Goal: Transaction & Acquisition: Download file/media

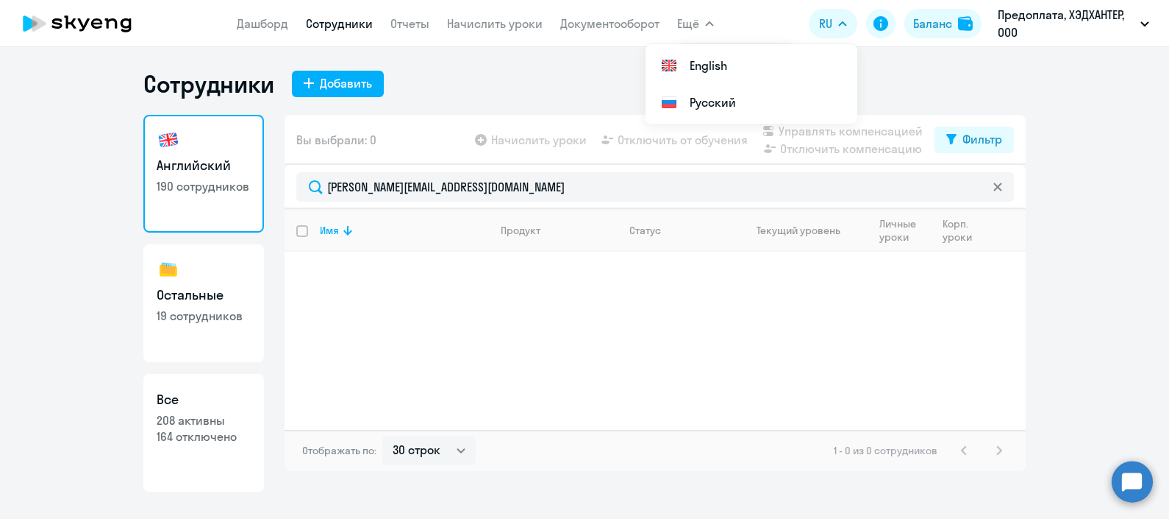
select select "30"
click at [107, 21] on icon at bounding box center [111, 23] width 13 height 10
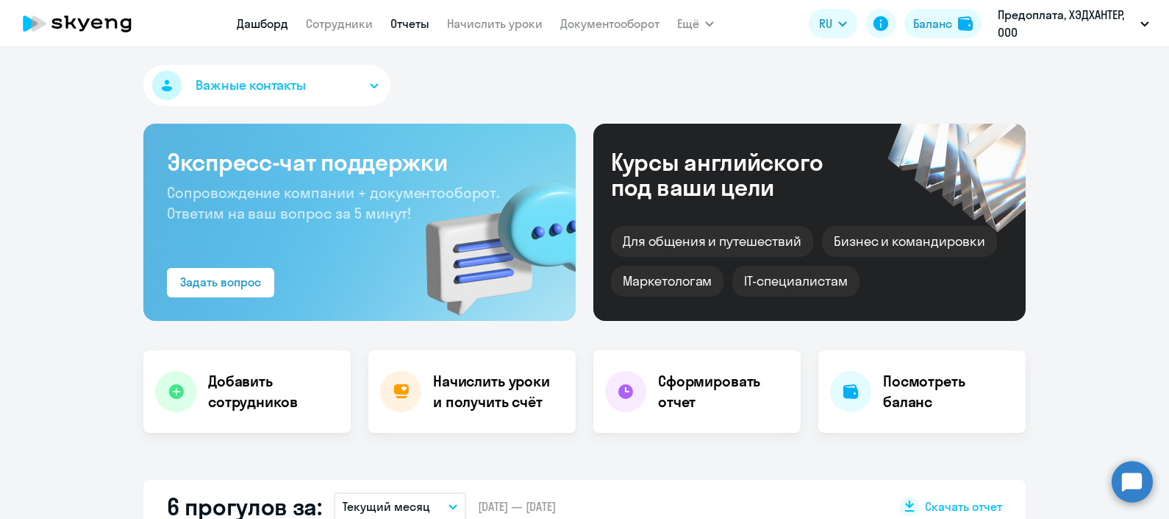
click at [422, 28] on link "Отчеты" at bounding box center [410, 23] width 39 height 15
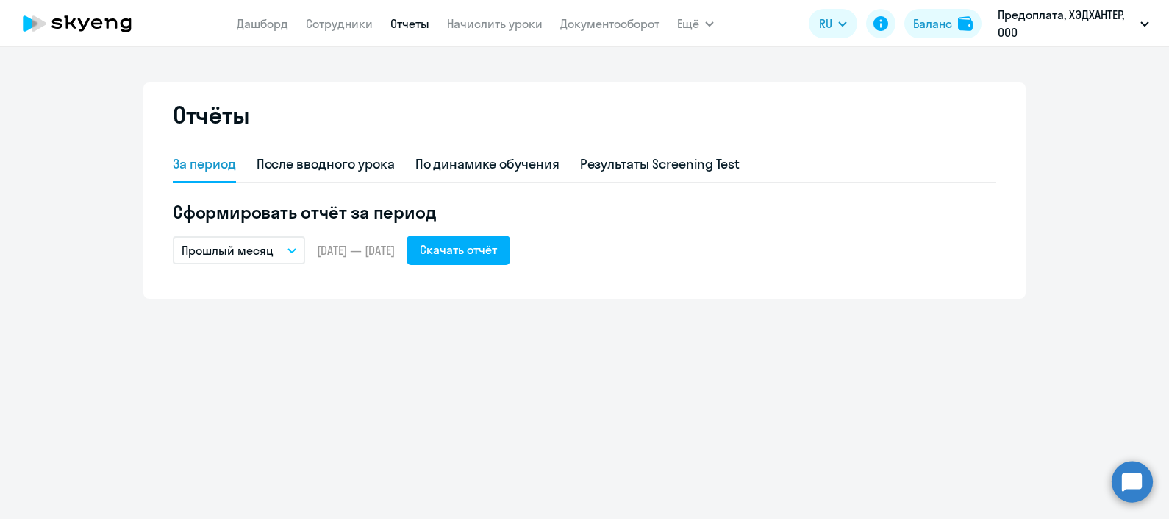
click at [292, 251] on icon "button" at bounding box center [291, 251] width 7 height 4
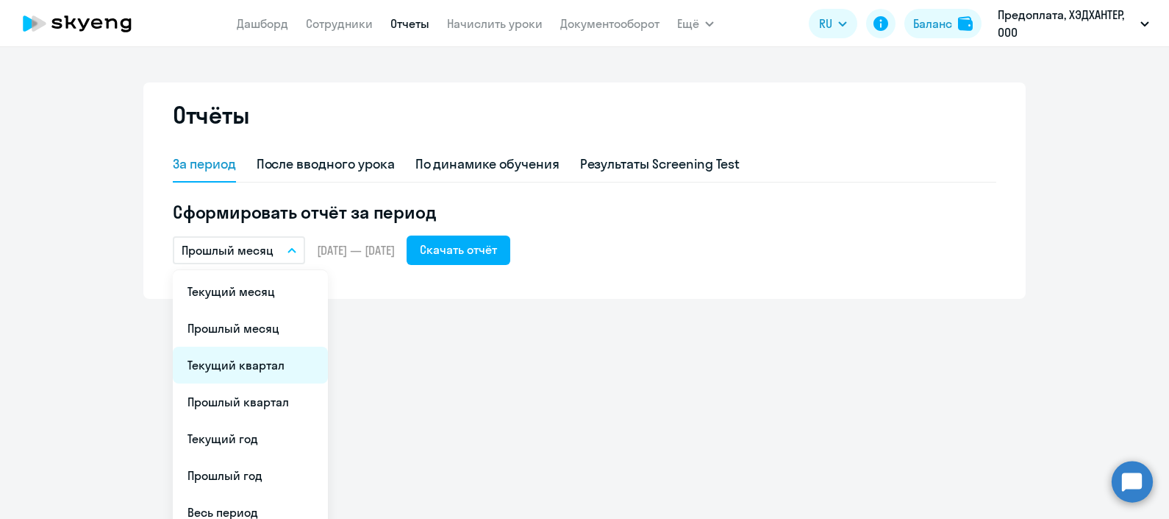
scroll to position [51, 0]
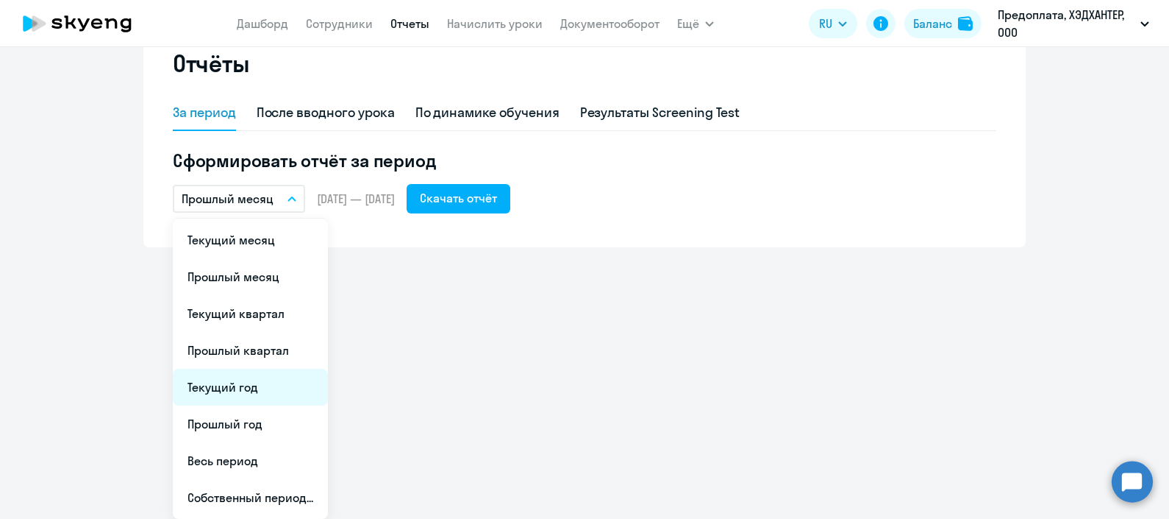
click at [265, 387] on li "Текущий год" at bounding box center [250, 386] width 155 height 37
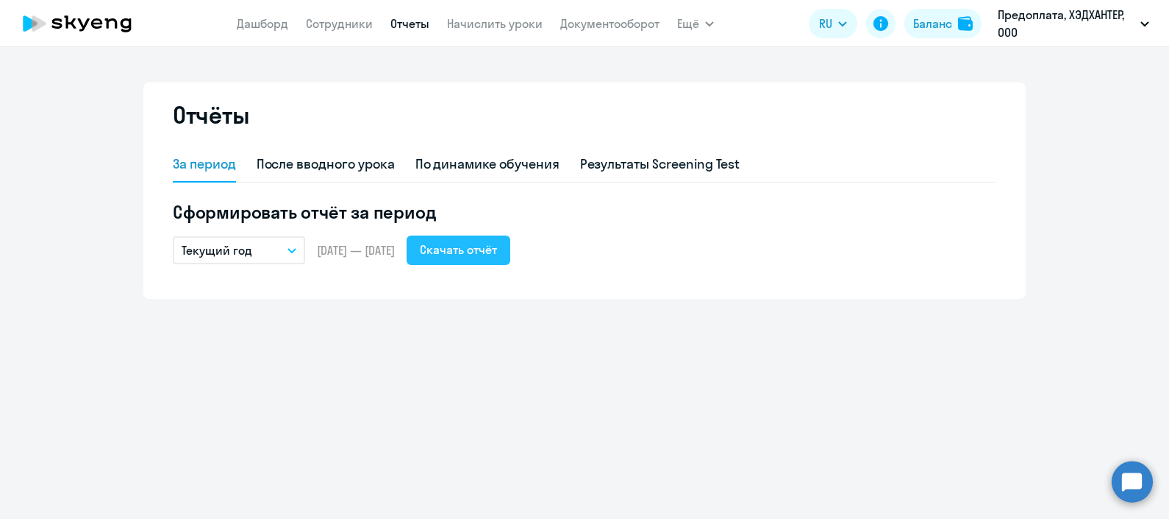
click at [497, 245] on div "Скачать отчёт" at bounding box center [458, 249] width 77 height 18
click at [512, 163] on div "По динамике обучения" at bounding box center [488, 163] width 144 height 19
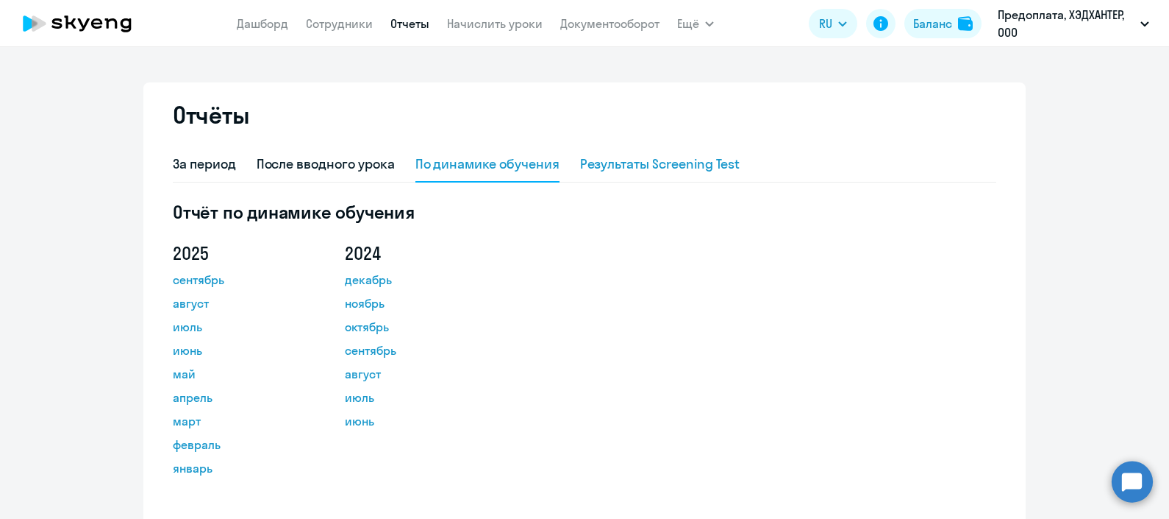
click at [633, 154] on div "Результаты Screening Test" at bounding box center [660, 163] width 160 height 19
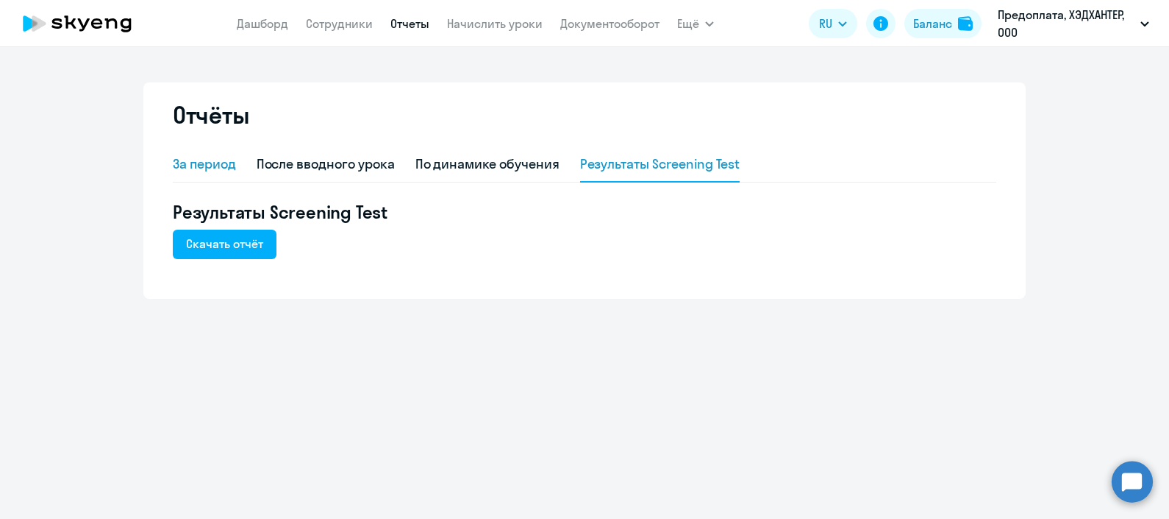
click at [191, 165] on div "За период" at bounding box center [204, 163] width 63 height 19
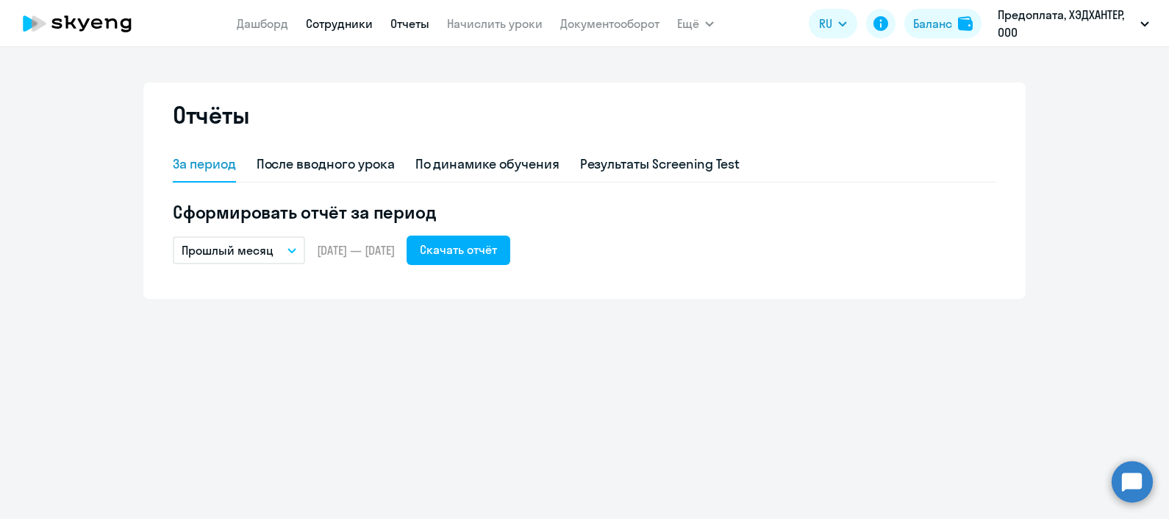
click at [353, 23] on link "Сотрудники" at bounding box center [339, 23] width 67 height 15
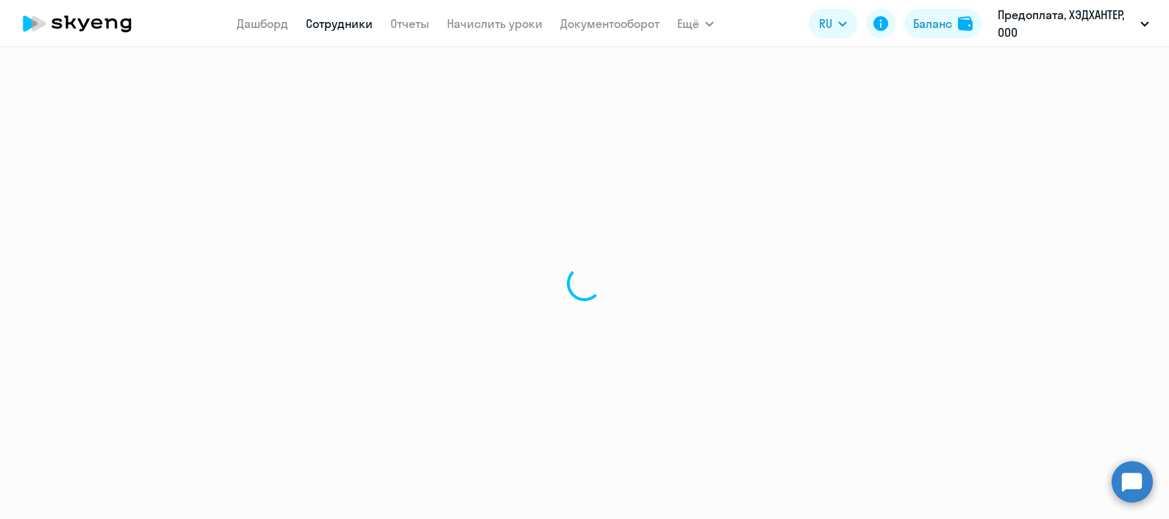
select select "30"
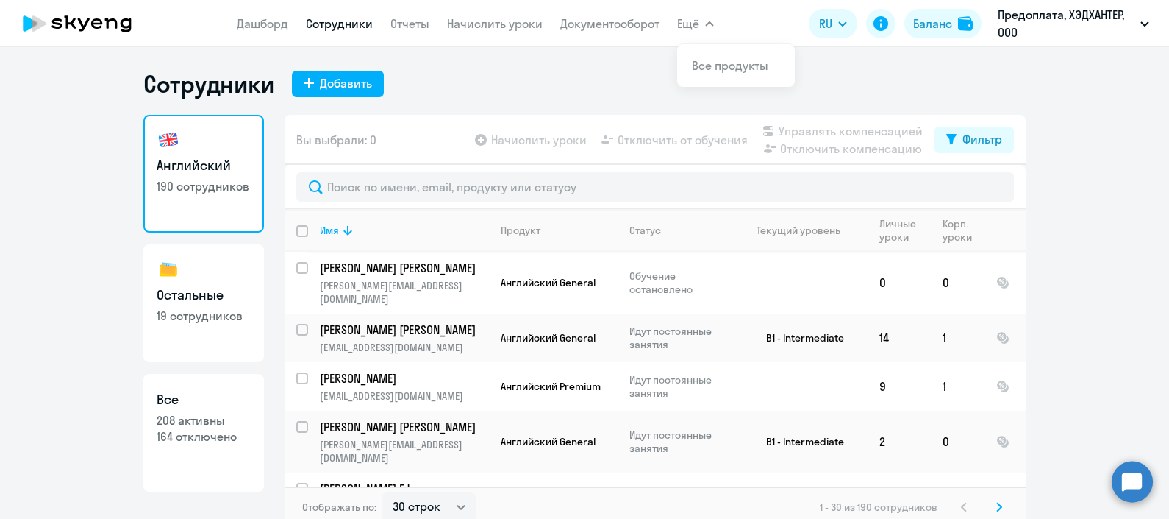
click at [708, 20] on button "Ещё" at bounding box center [695, 23] width 37 height 29
click at [421, 25] on link "Отчеты" at bounding box center [410, 23] width 39 height 15
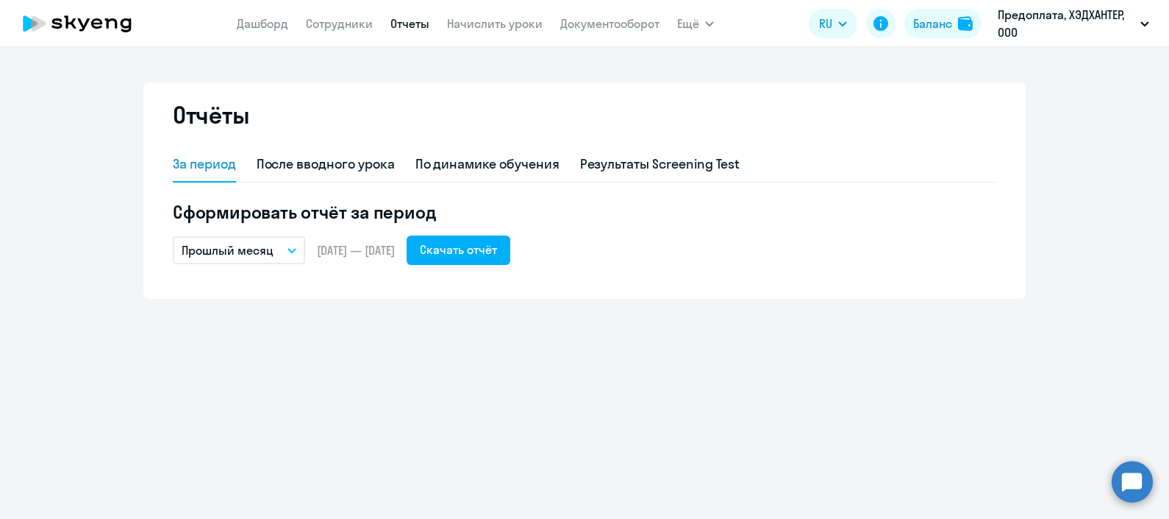
click at [257, 31] on app-menu-item-link "Дашборд" at bounding box center [262, 24] width 51 height 18
click at [244, 21] on link "Дашборд" at bounding box center [262, 23] width 51 height 15
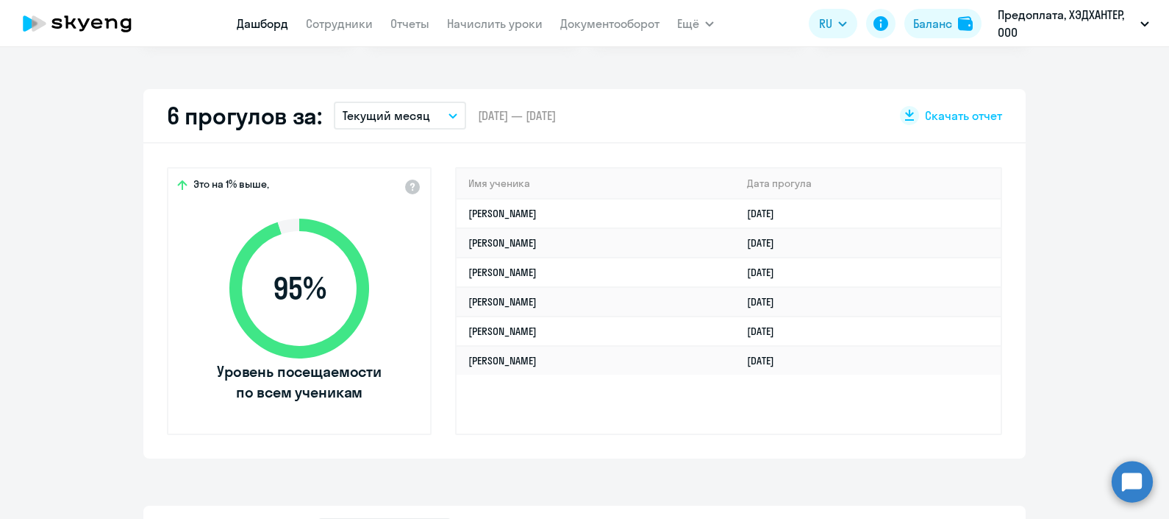
scroll to position [312, 0]
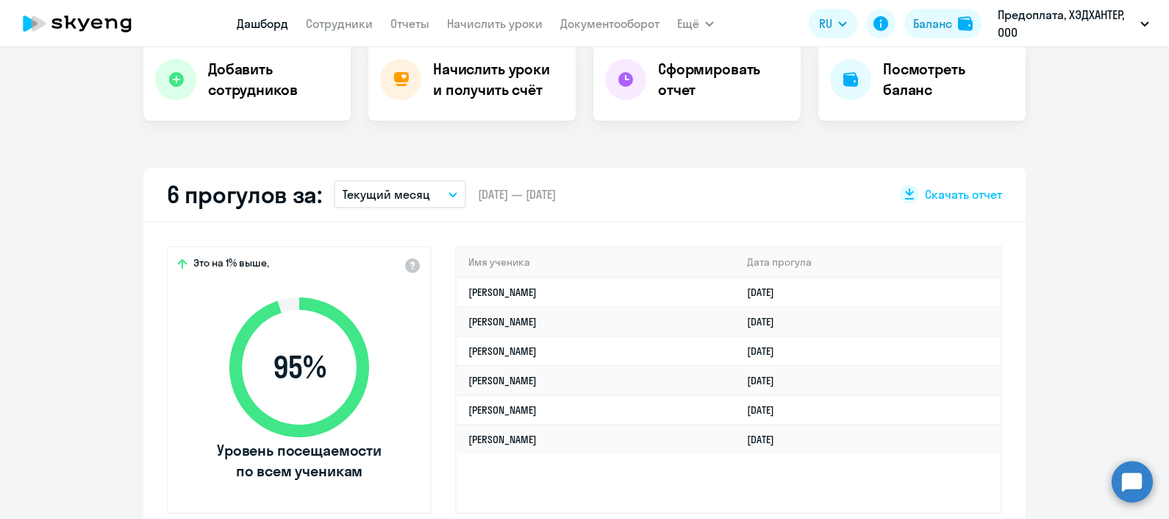
click at [438, 202] on button "Текущий месяц" at bounding box center [400, 194] width 132 height 28
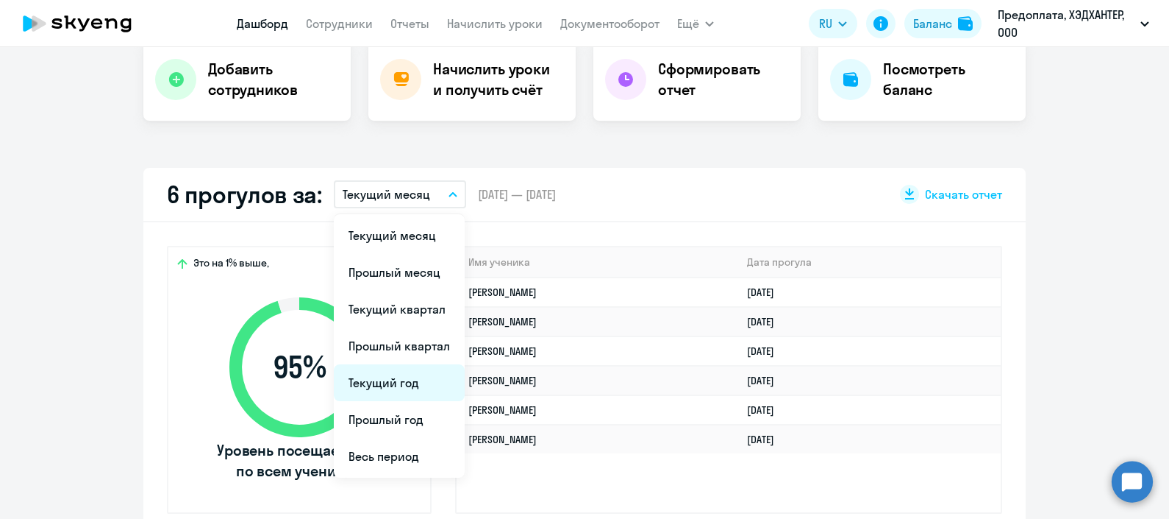
click at [427, 381] on li "Текущий год" at bounding box center [399, 382] width 131 height 37
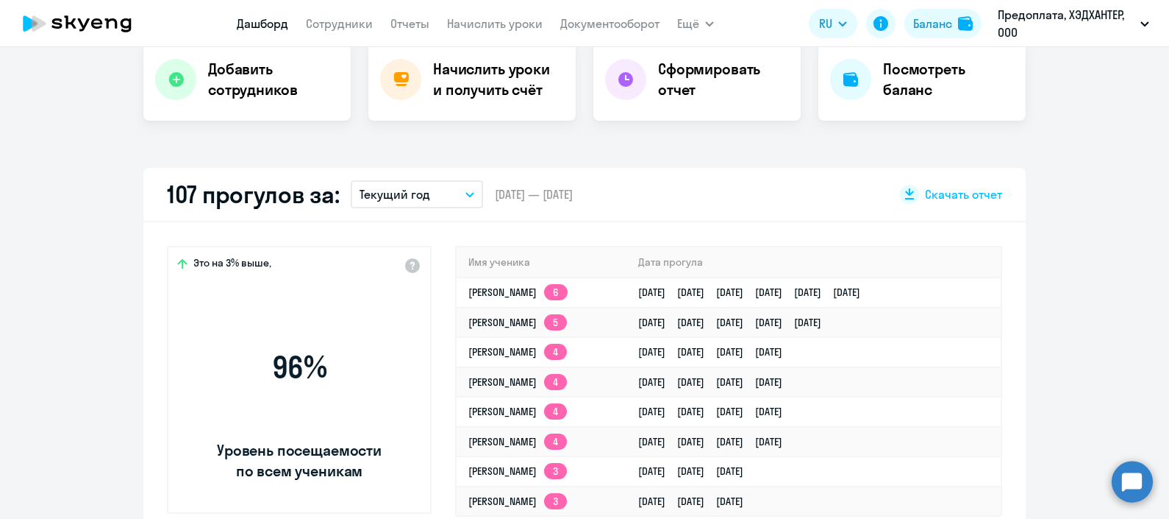
select select "30"
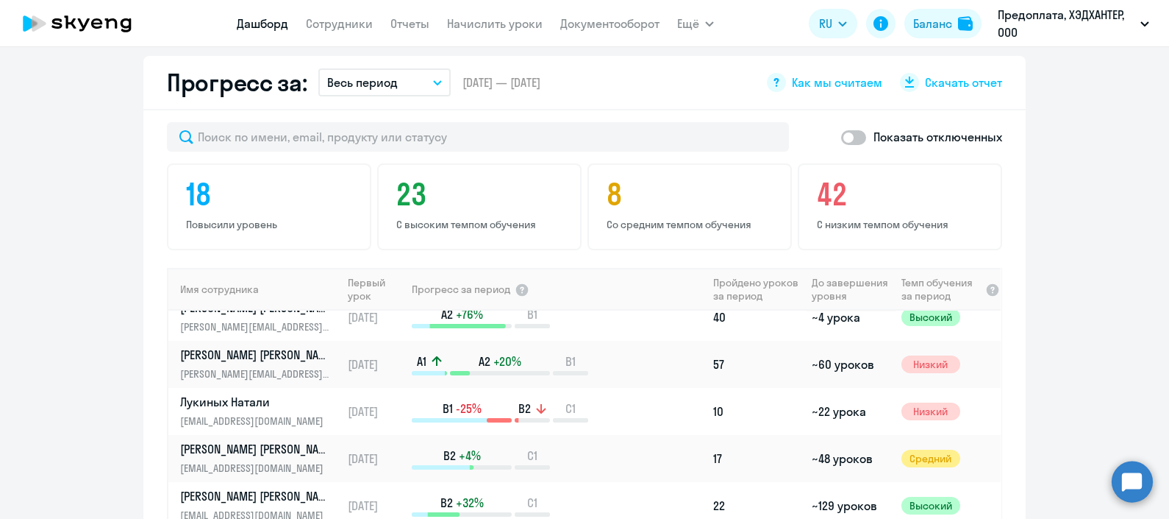
scroll to position [1033, 0]
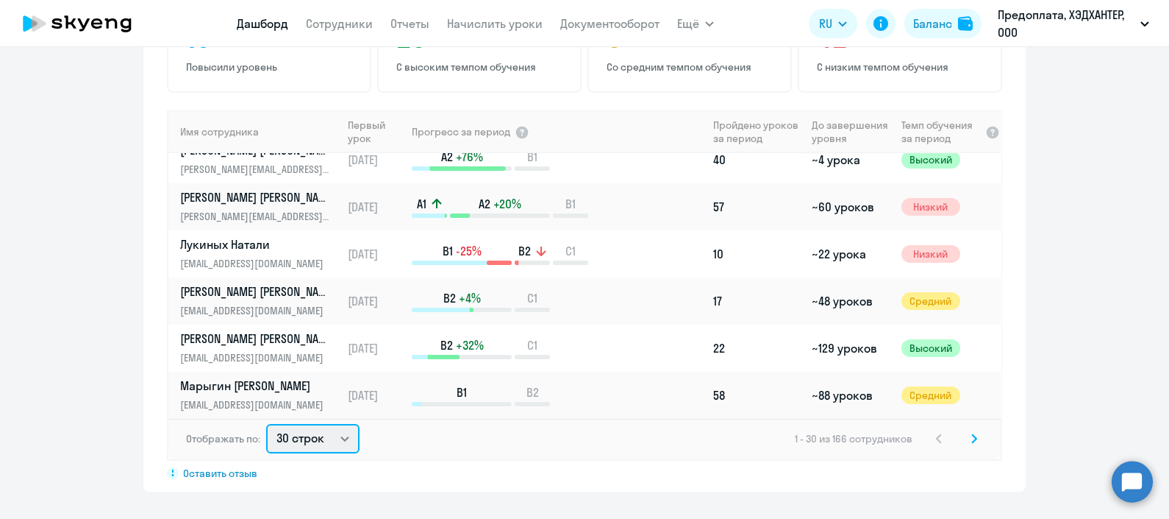
click at [343, 441] on select "30 строк 50 строк 100 строк" at bounding box center [312, 438] width 93 height 29
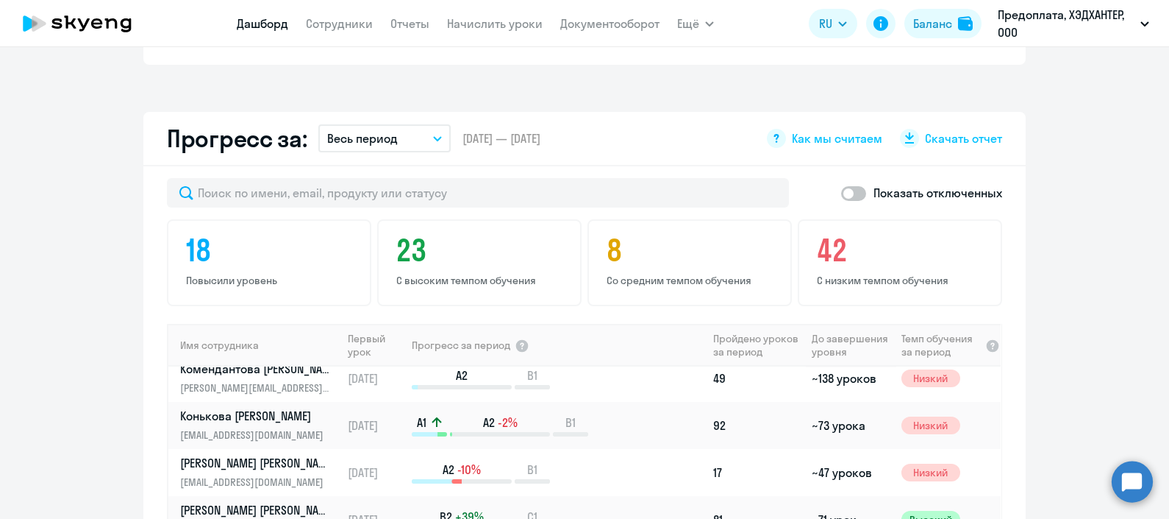
scroll to position [817, 0]
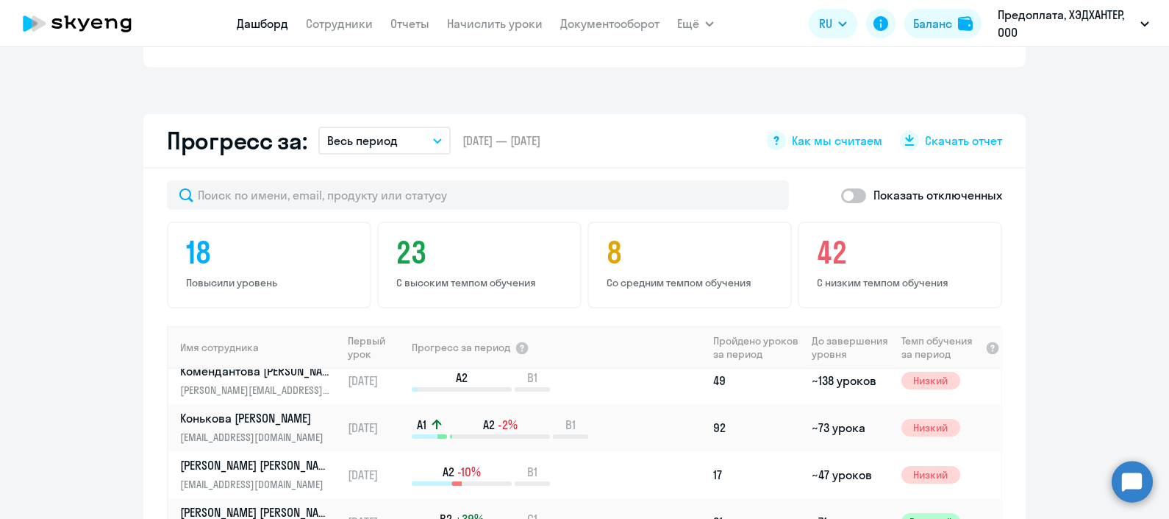
click at [848, 196] on span at bounding box center [853, 195] width 25 height 15
click at [841, 196] on input "checkbox" at bounding box center [841, 195] width 1 height 1
checkbox input "true"
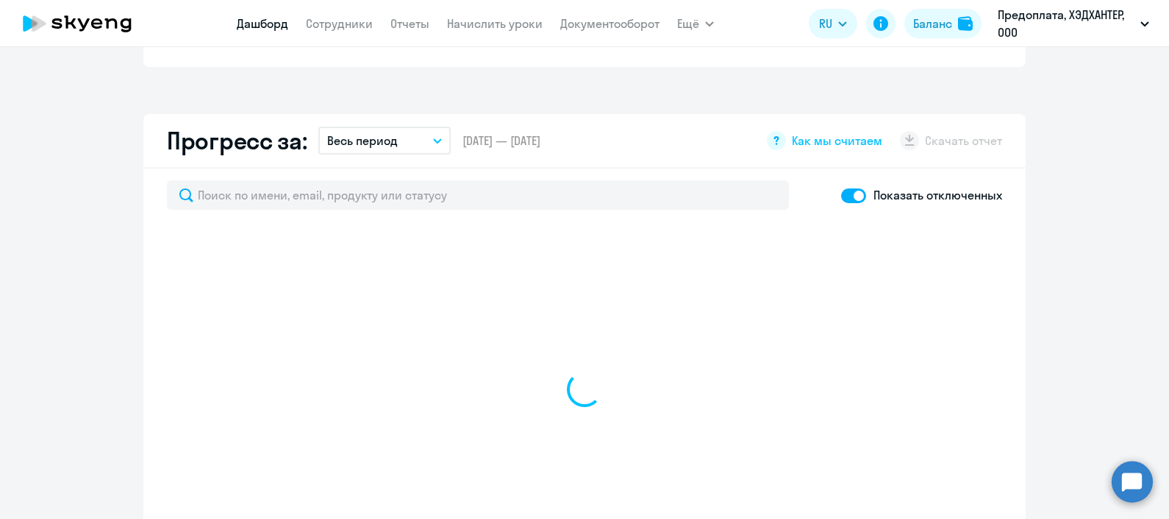
click at [424, 140] on button "Весь период" at bounding box center [384, 141] width 132 height 28
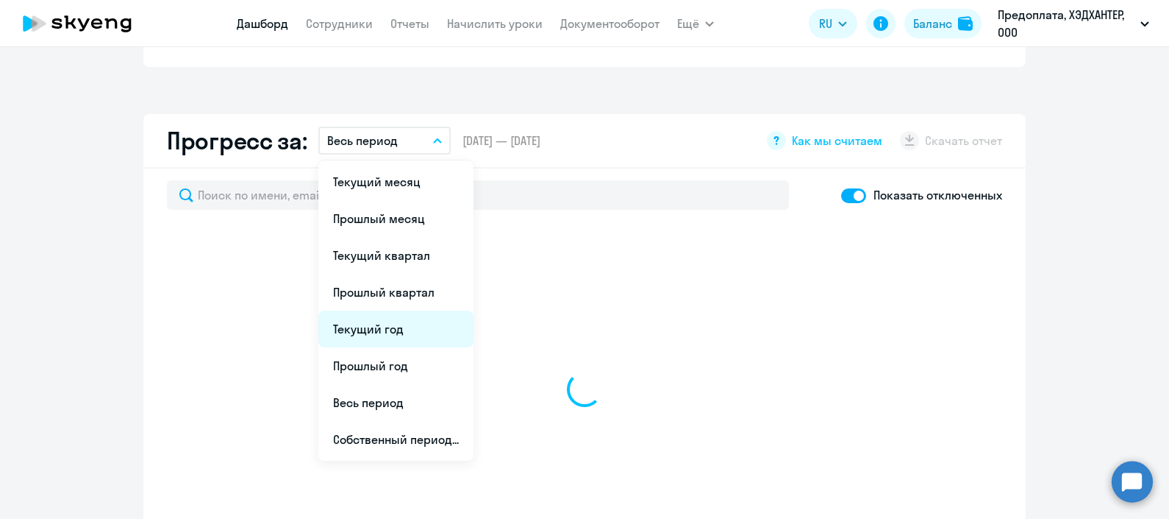
select select "30"
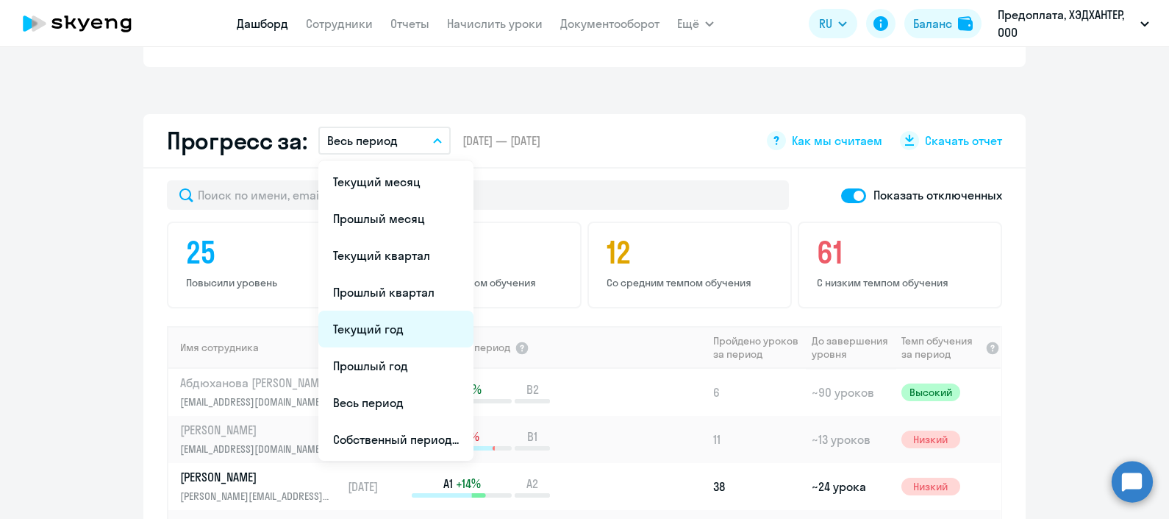
click at [399, 330] on li "Текущий год" at bounding box center [395, 328] width 155 height 37
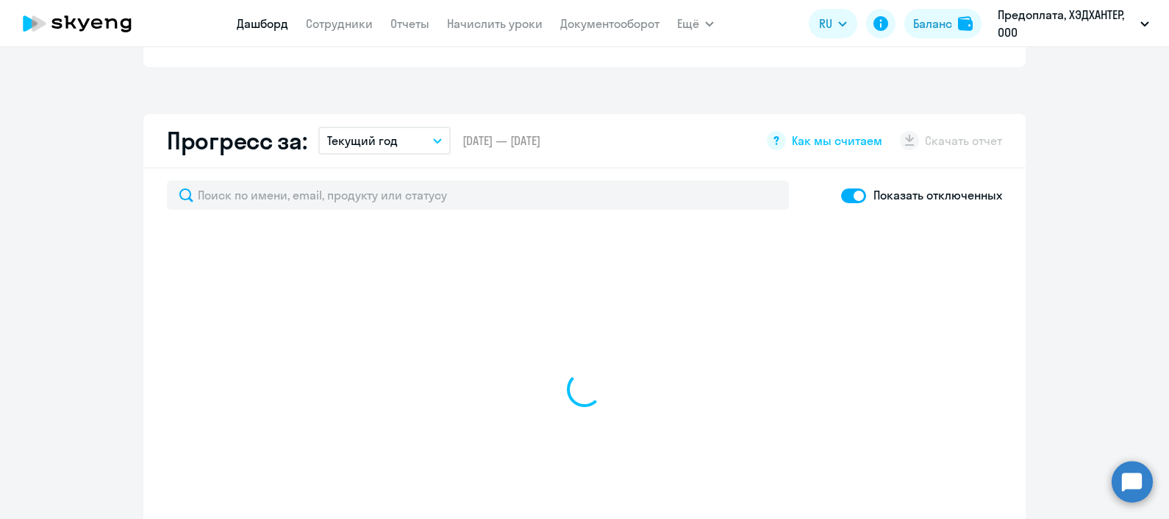
select select "30"
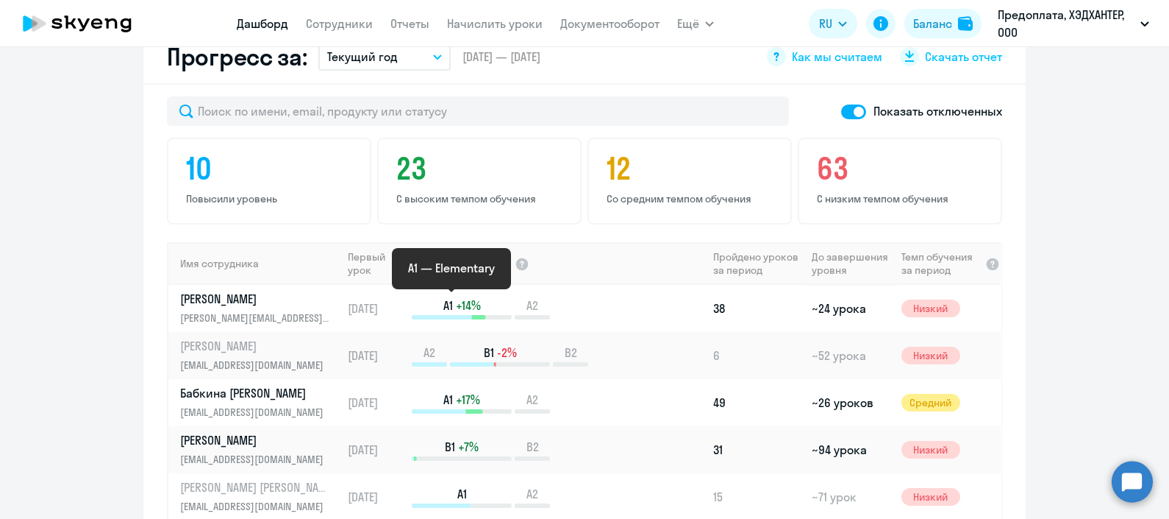
scroll to position [811, 0]
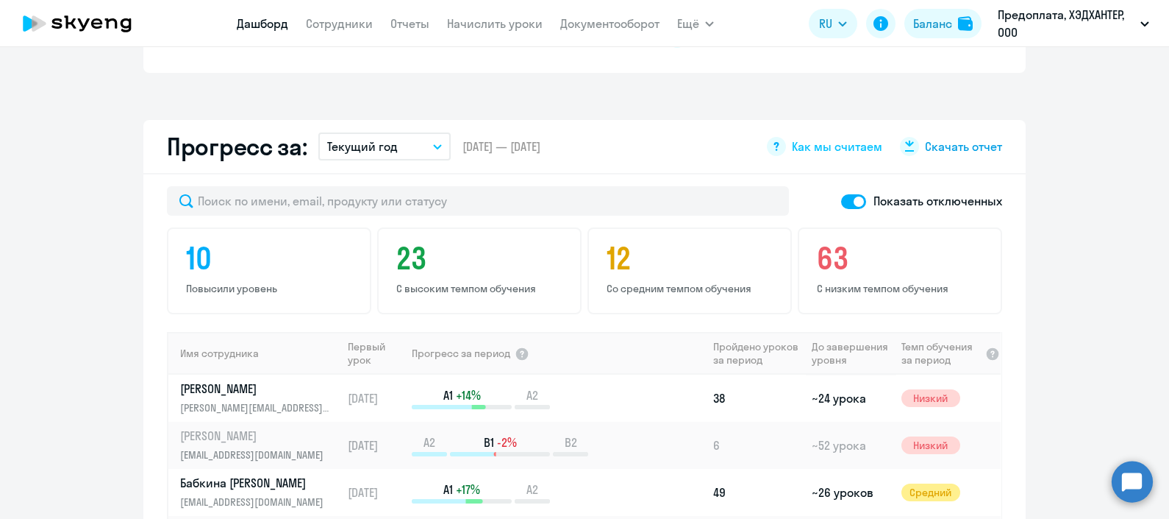
click at [930, 143] on span "Скачать отчет" at bounding box center [963, 146] width 77 height 16
click at [112, 14] on icon at bounding box center [77, 23] width 129 height 37
click at [341, 19] on link "Сотрудники" at bounding box center [339, 23] width 67 height 15
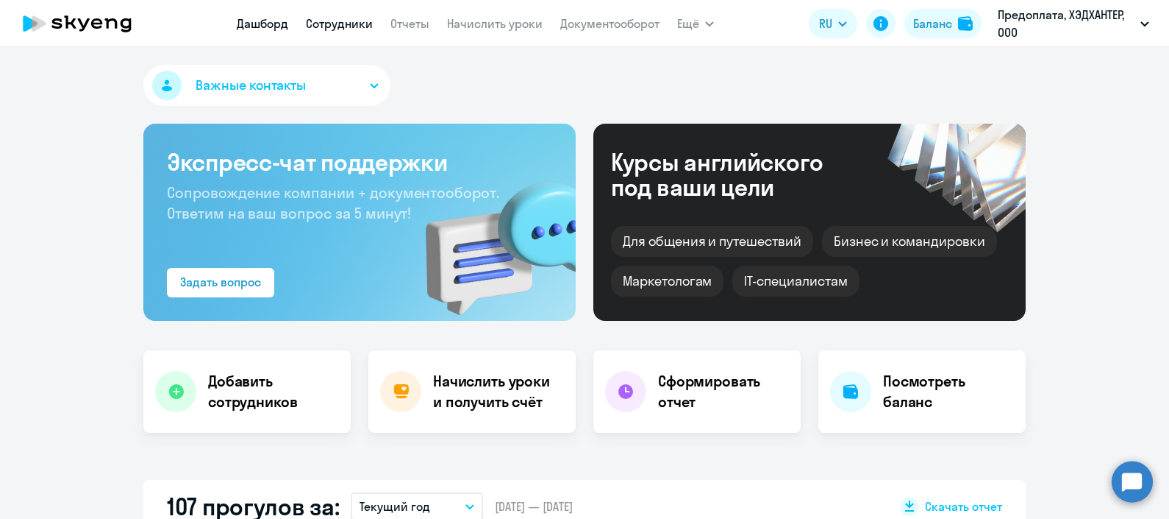
select select "30"
